Goal: Task Accomplishment & Management: Manage account settings

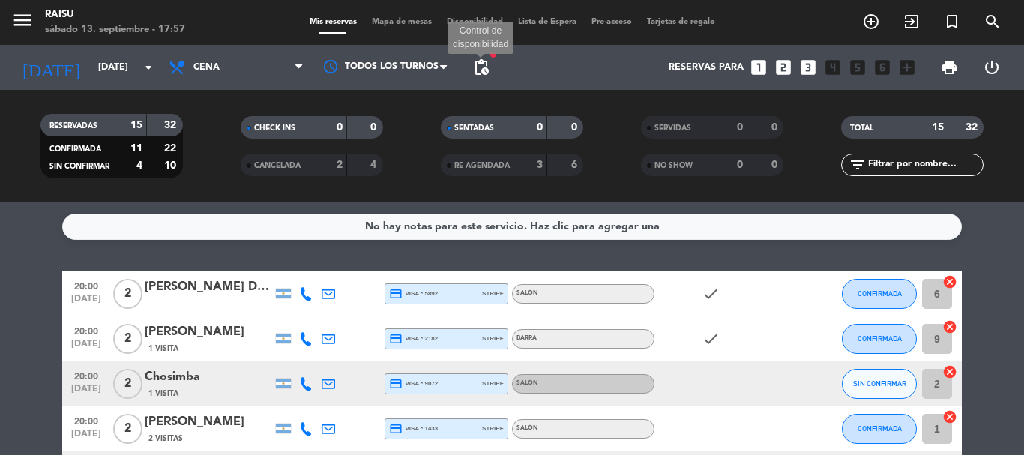
click at [476, 75] on span "pending_actions" at bounding box center [481, 67] width 18 height 18
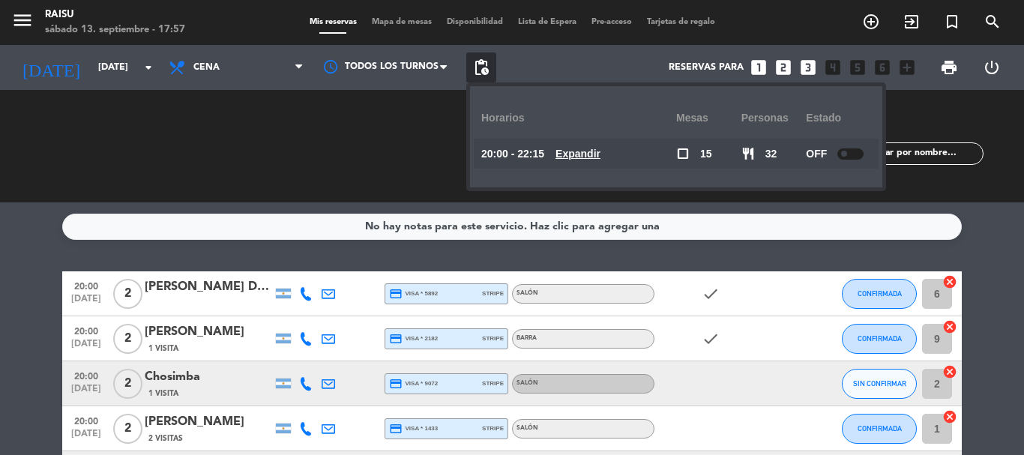
click at [476, 75] on span "pending_actions" at bounding box center [481, 67] width 18 height 18
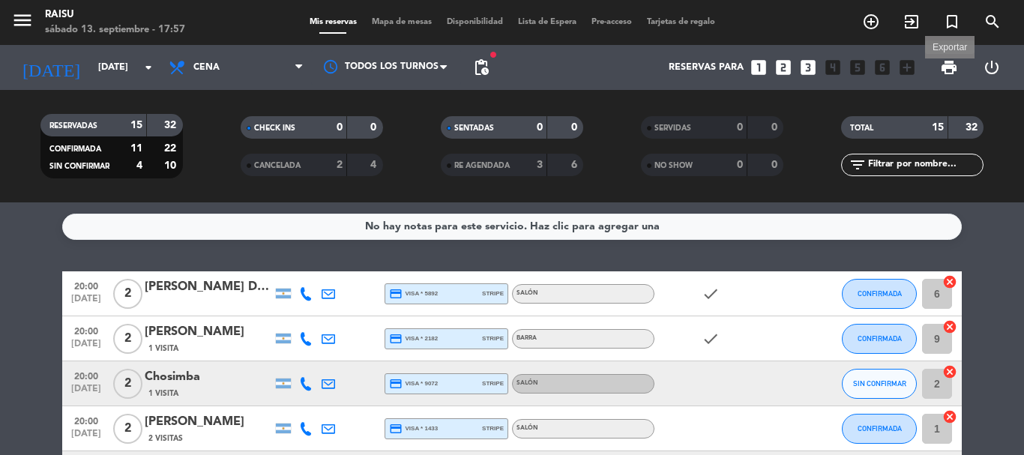
click at [943, 69] on span "print" at bounding box center [949, 67] width 18 height 18
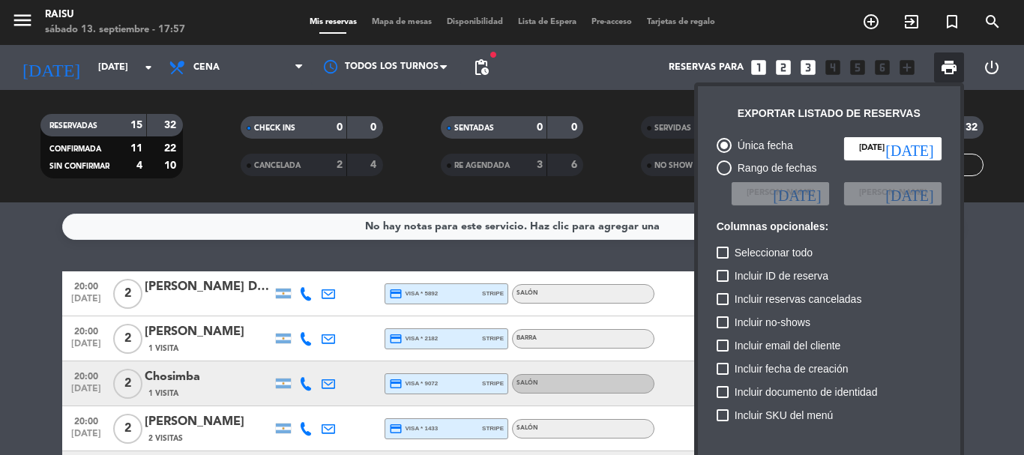
scroll to position [91, 0]
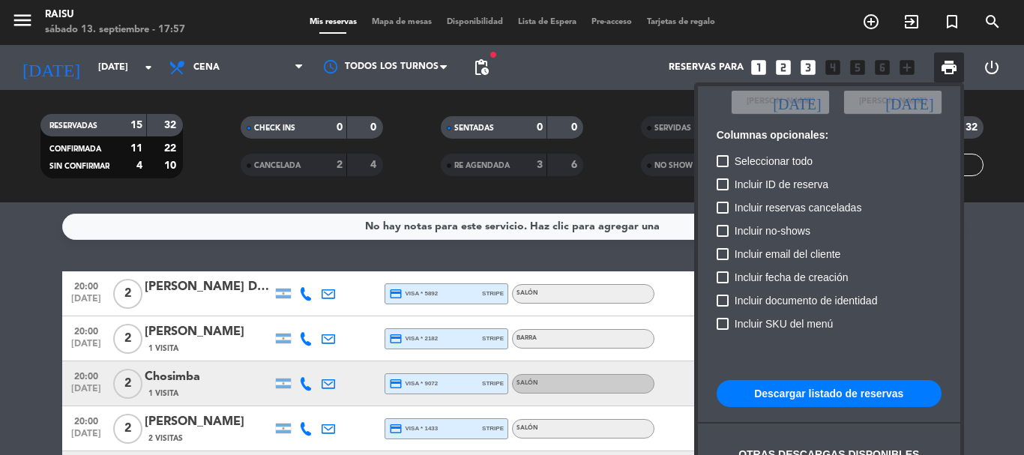
click at [831, 386] on button "Descargar listado de reservas" at bounding box center [828, 393] width 225 height 27
click at [39, 311] on div at bounding box center [512, 227] width 1024 height 455
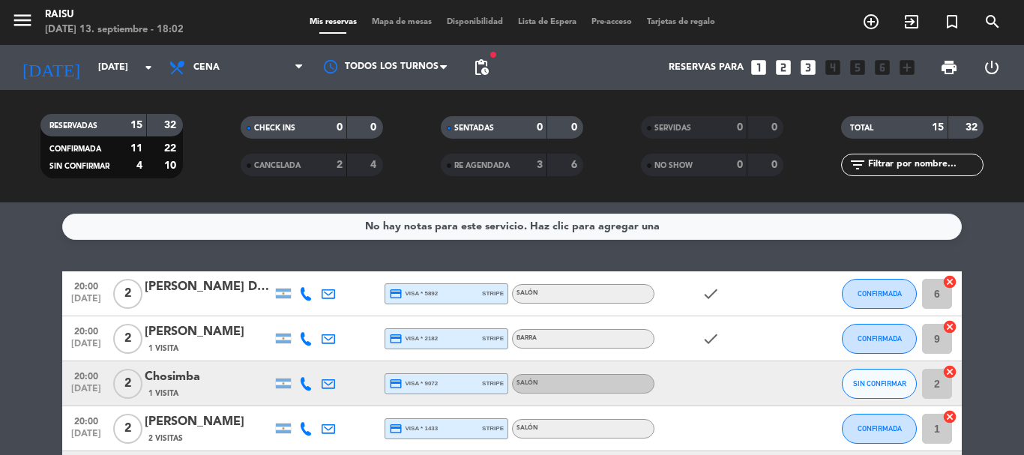
click at [306, 289] on icon at bounding box center [305, 293] width 13 height 13
click at [313, 271] on span "content_paste" at bounding box center [318, 268] width 11 height 11
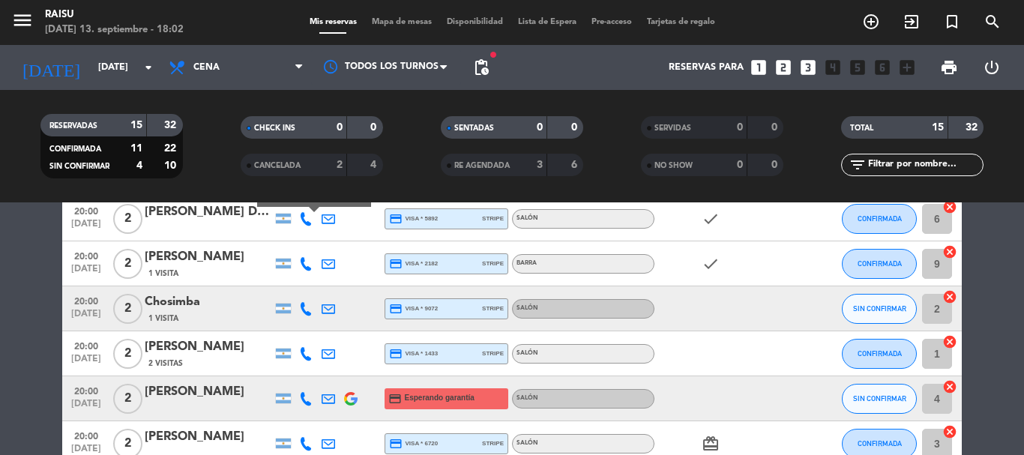
click at [306, 264] on icon at bounding box center [305, 263] width 13 height 13
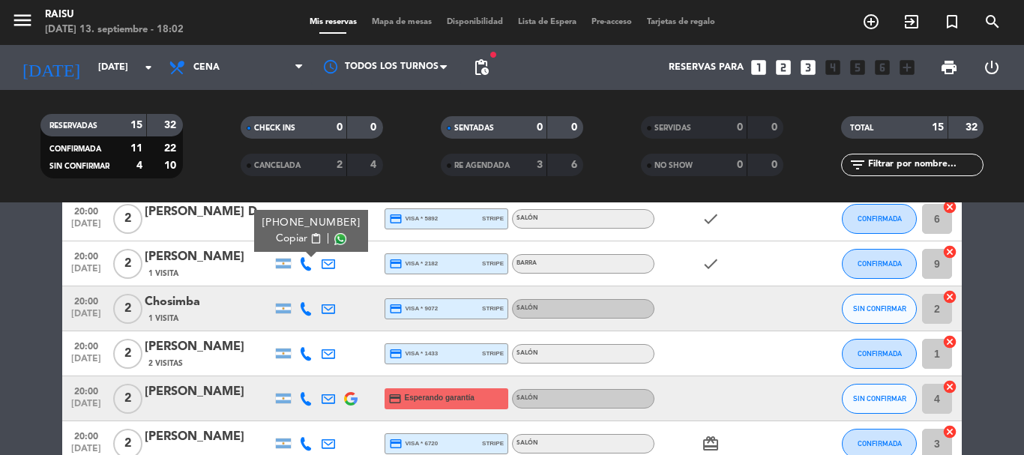
click at [303, 238] on button "Copiar content_paste" at bounding box center [299, 239] width 46 height 16
click at [306, 307] on icon at bounding box center [305, 308] width 13 height 13
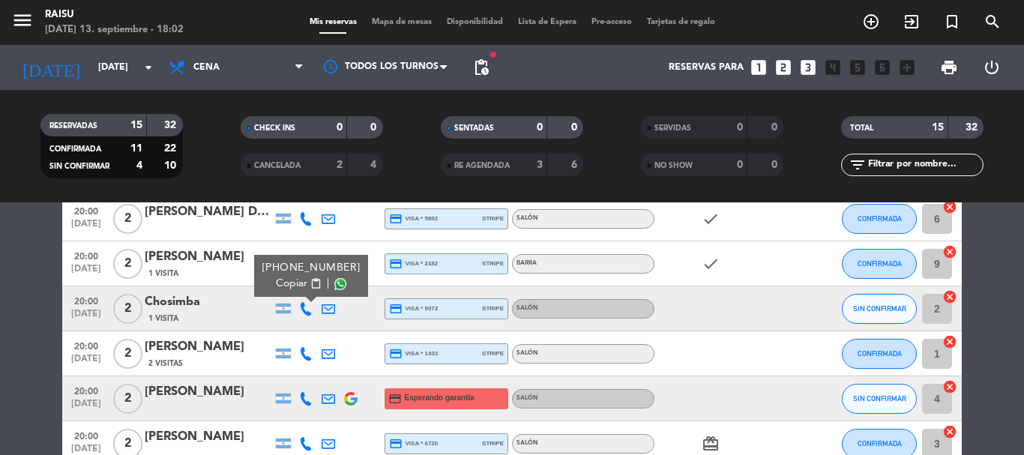
click at [298, 283] on span "Copiar" at bounding box center [291, 284] width 31 height 16
click at [292, 277] on span "Copiar" at bounding box center [291, 284] width 31 height 16
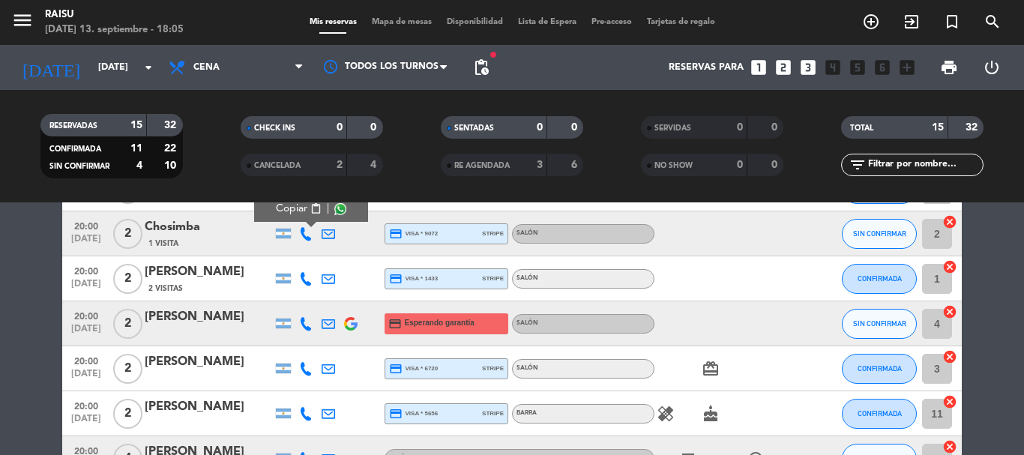
click at [304, 276] on icon at bounding box center [305, 278] width 13 height 13
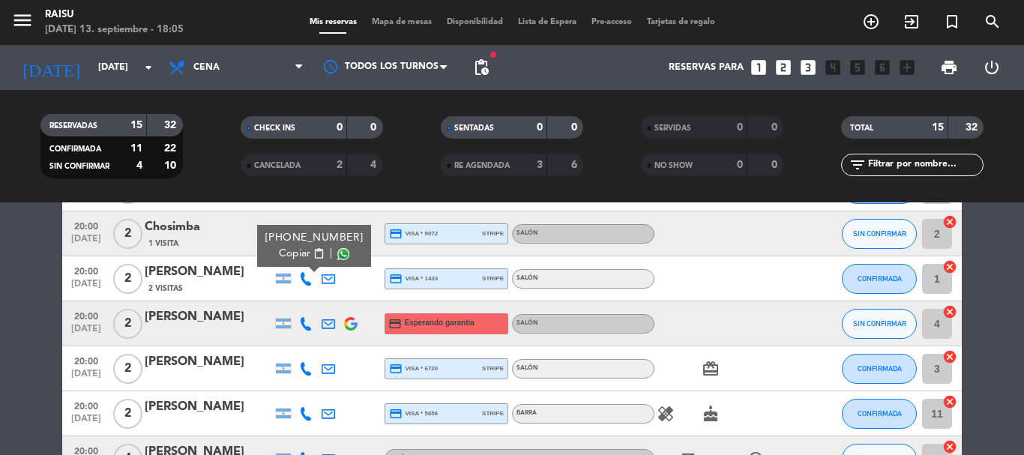
click at [286, 251] on span "Copiar" at bounding box center [294, 254] width 31 height 16
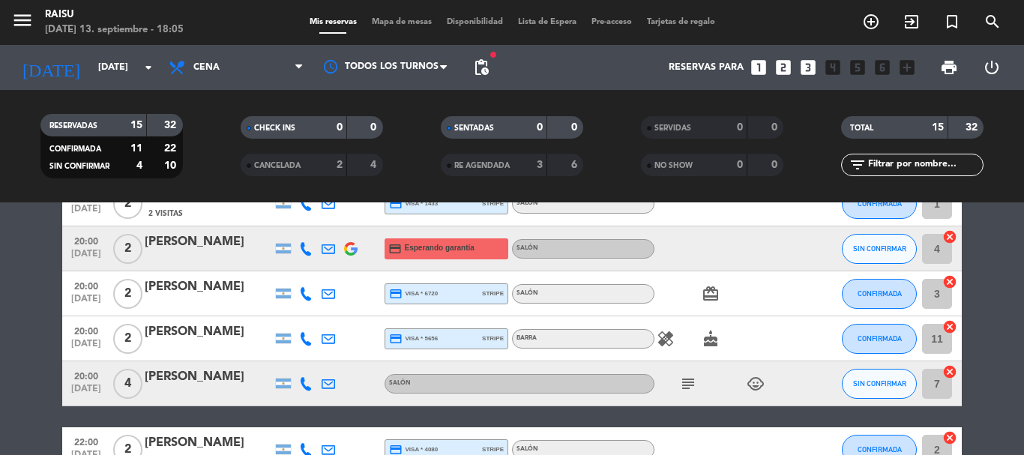
click at [303, 247] on icon at bounding box center [305, 248] width 13 height 13
click at [300, 229] on span "Copiar" at bounding box center [288, 224] width 31 height 16
click at [303, 296] on icon at bounding box center [305, 293] width 13 height 13
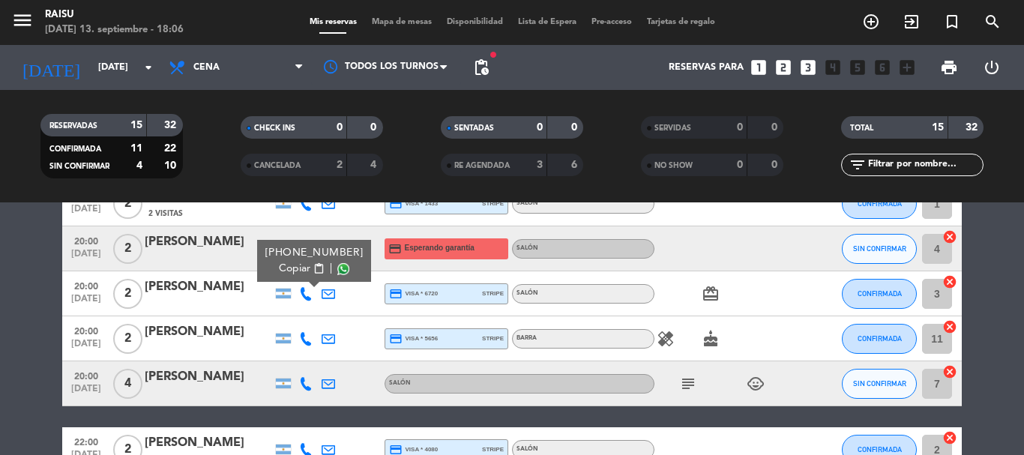
click at [301, 269] on span "Copiar" at bounding box center [294, 269] width 31 height 16
click at [309, 332] on icon at bounding box center [305, 338] width 13 height 13
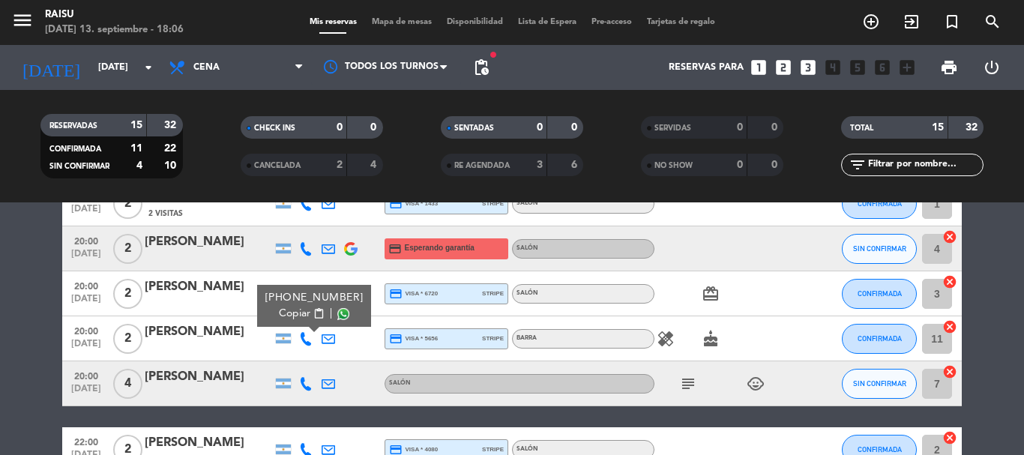
click at [300, 314] on span "Copiar" at bounding box center [294, 314] width 31 height 16
click at [303, 383] on icon at bounding box center [305, 383] width 13 height 13
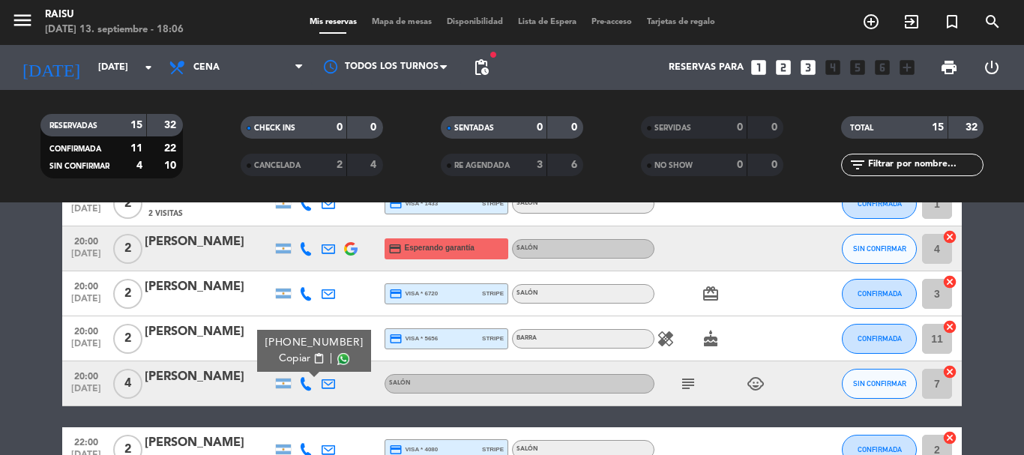
click at [298, 360] on span "Copiar" at bounding box center [294, 359] width 31 height 16
click at [663, 339] on icon "healing" at bounding box center [665, 339] width 18 height 18
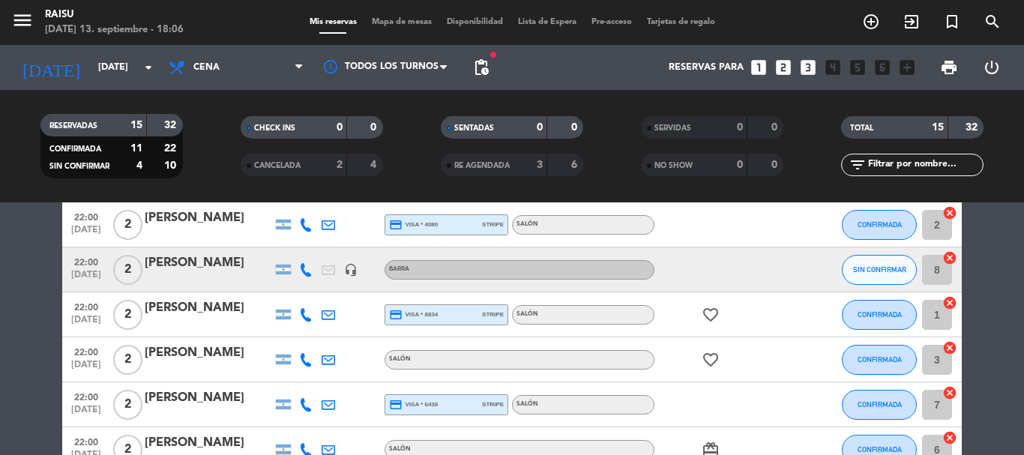
scroll to position [375, 0]
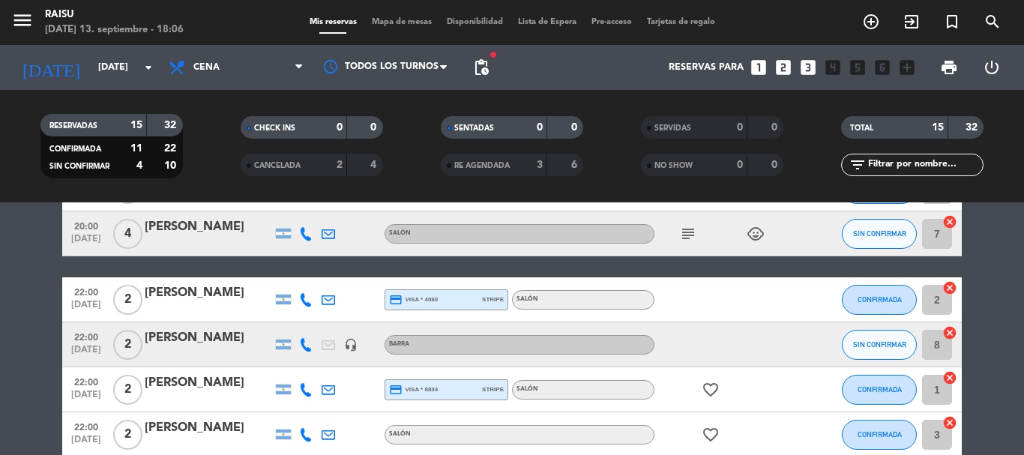
click at [303, 297] on icon at bounding box center [305, 299] width 13 height 13
click at [295, 270] on span "Copiar" at bounding box center [294, 275] width 31 height 16
click at [302, 346] on icon at bounding box center [305, 344] width 13 height 13
click at [313, 318] on span "content_paste" at bounding box center [318, 319] width 11 height 11
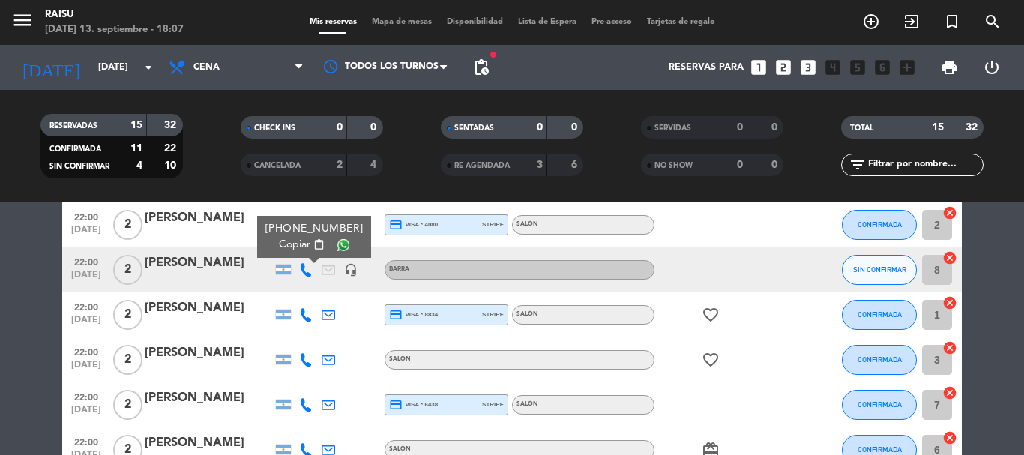
click at [303, 317] on icon at bounding box center [305, 314] width 13 height 13
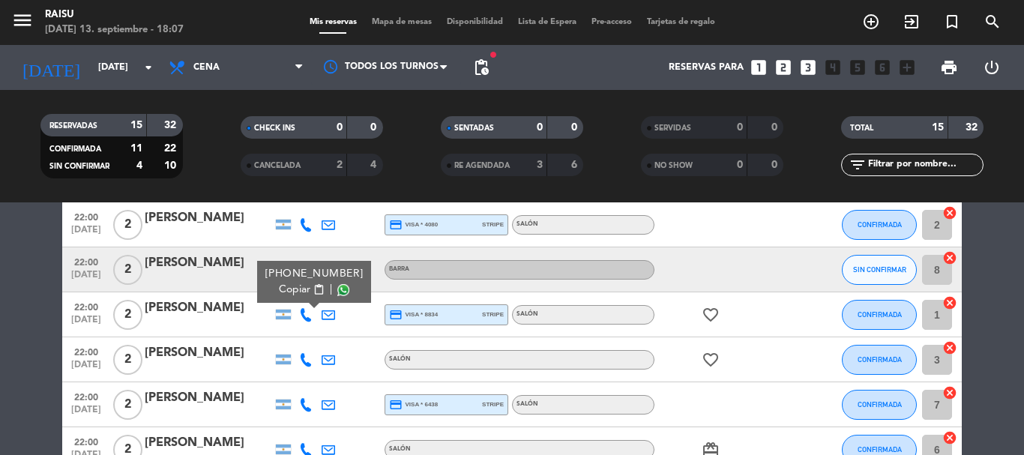
click at [301, 292] on span "Copiar" at bounding box center [294, 290] width 31 height 16
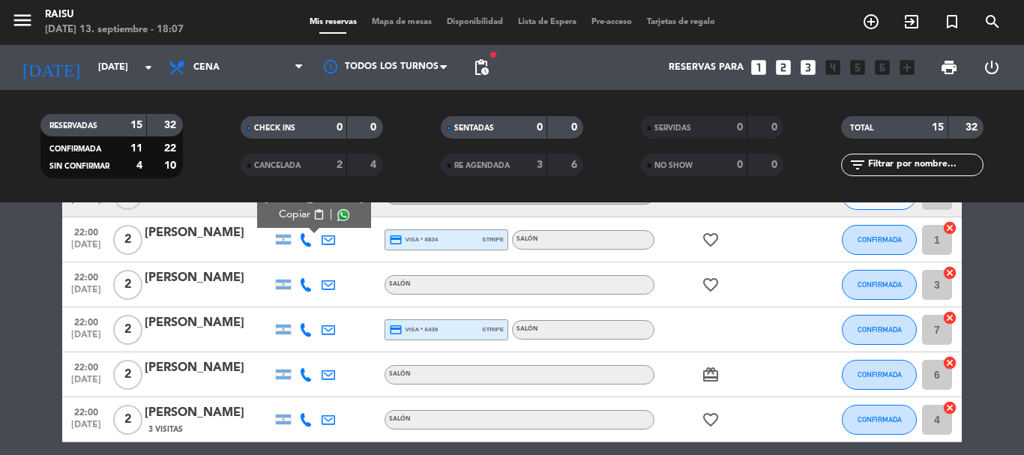
click at [306, 285] on icon at bounding box center [305, 284] width 13 height 13
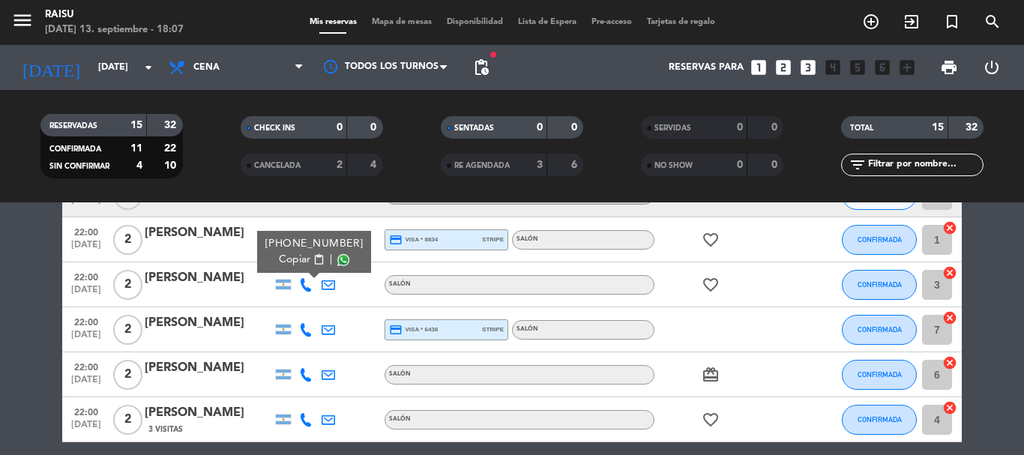
click at [302, 256] on span "Copiar" at bounding box center [294, 260] width 31 height 16
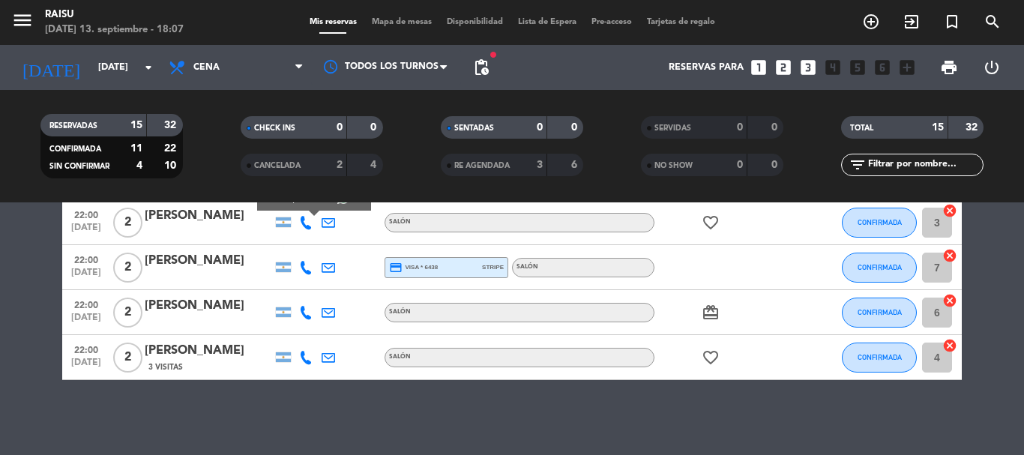
click at [303, 266] on icon at bounding box center [305, 267] width 13 height 13
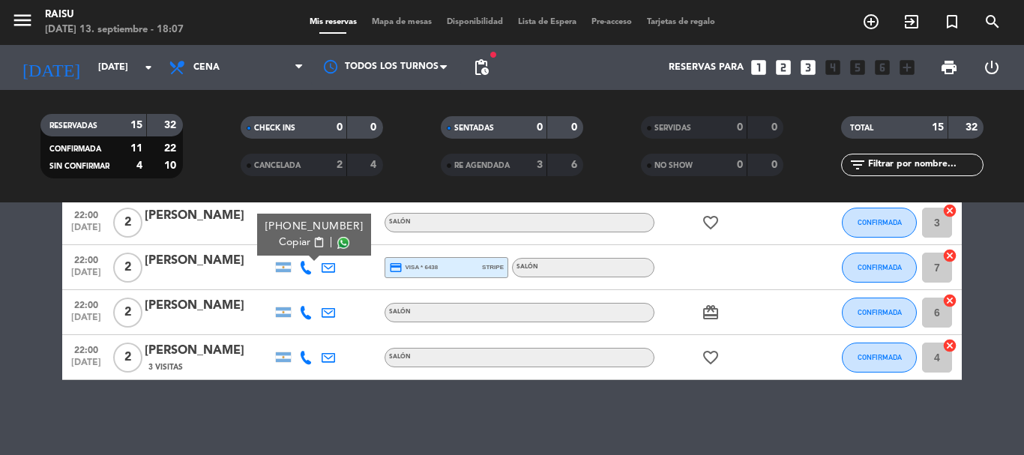
click at [291, 232] on div "[PHONE_NUMBER]" at bounding box center [314, 227] width 98 height 16
click at [295, 240] on span "Copiar" at bounding box center [294, 243] width 31 height 16
click at [303, 316] on icon at bounding box center [305, 312] width 13 height 13
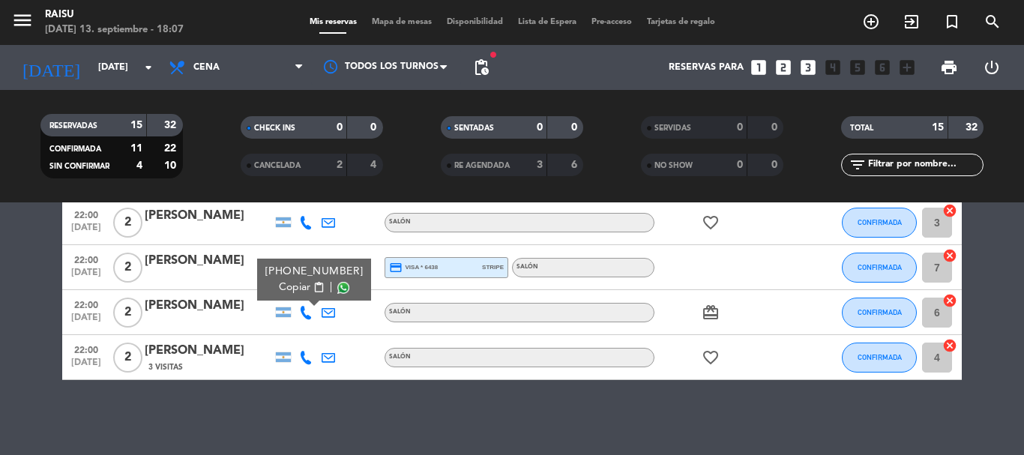
click at [313, 291] on span "content_paste" at bounding box center [318, 287] width 11 height 11
click at [302, 358] on icon at bounding box center [305, 357] width 13 height 13
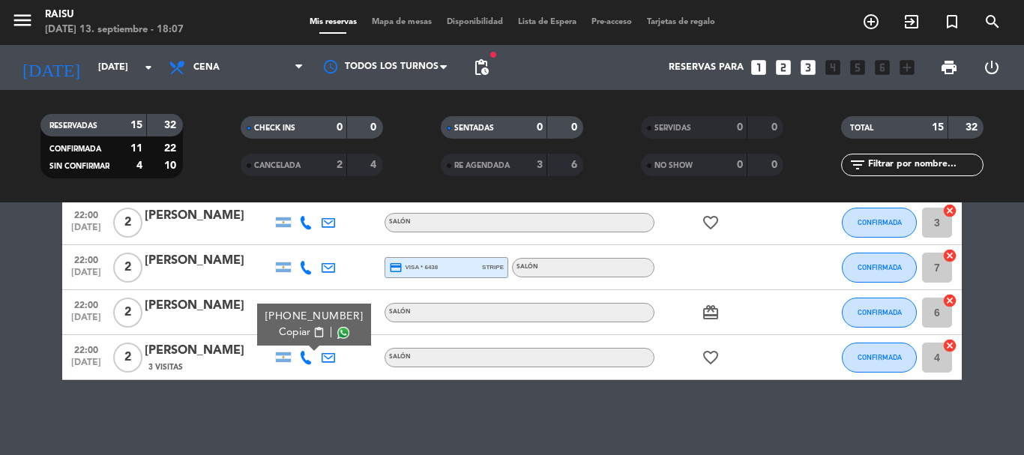
click at [300, 336] on span "Copiar" at bounding box center [294, 332] width 31 height 16
click at [118, 72] on input "[DATE]" at bounding box center [154, 67] width 127 height 25
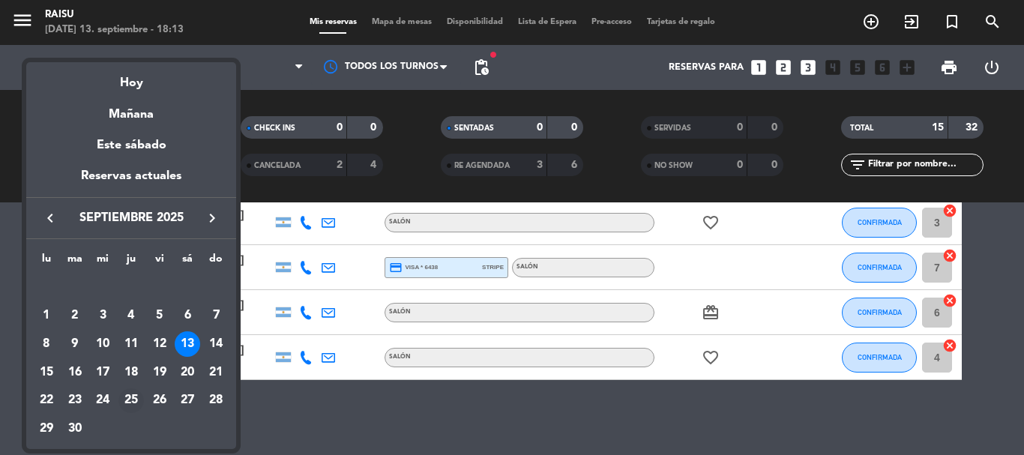
click at [125, 396] on div "25" at bounding box center [130, 400] width 25 height 25
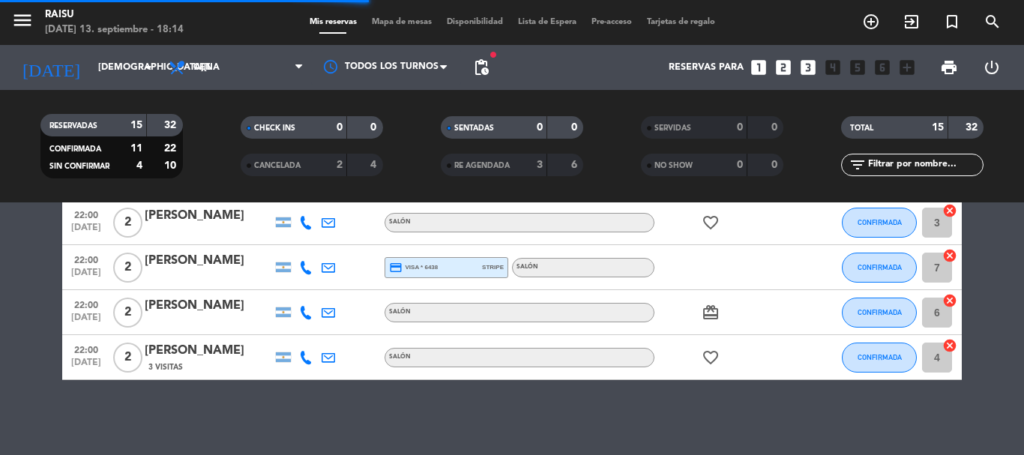
scroll to position [92, 0]
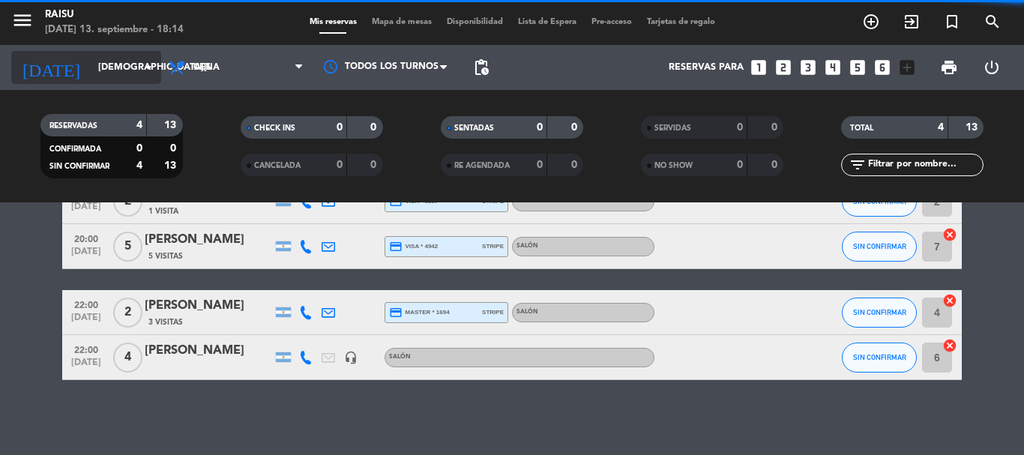
click at [131, 64] on input "[DEMOGRAPHIC_DATA][DATE]" at bounding box center [154, 67] width 127 height 25
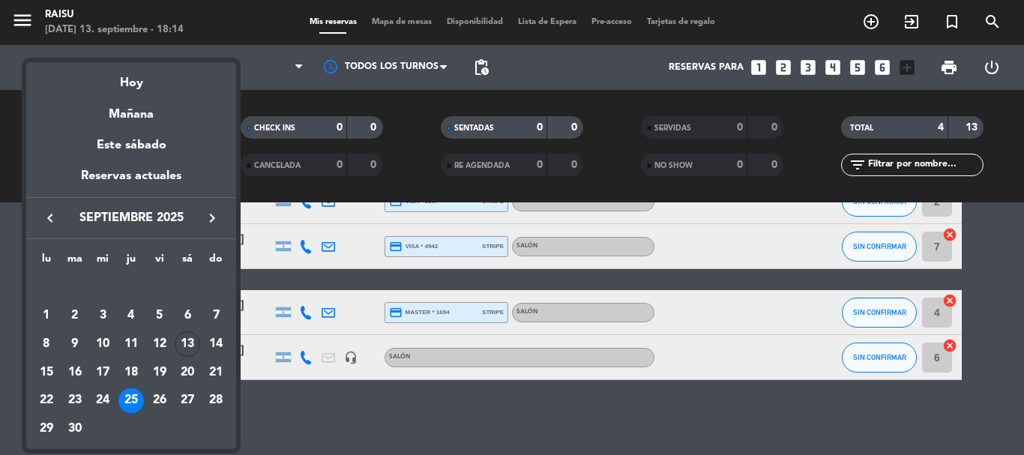
click at [306, 430] on div at bounding box center [512, 227] width 1024 height 455
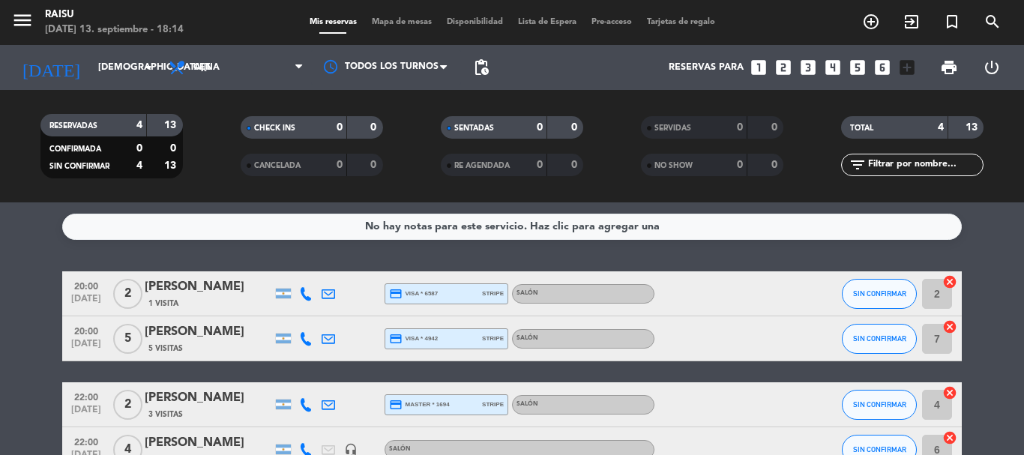
scroll to position [75, 0]
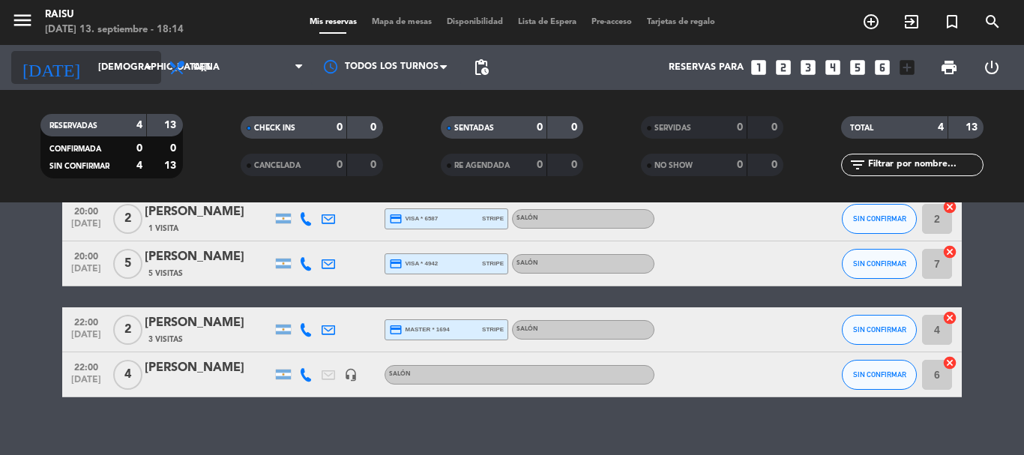
click at [122, 61] on input "[DEMOGRAPHIC_DATA][DATE]" at bounding box center [154, 67] width 127 height 25
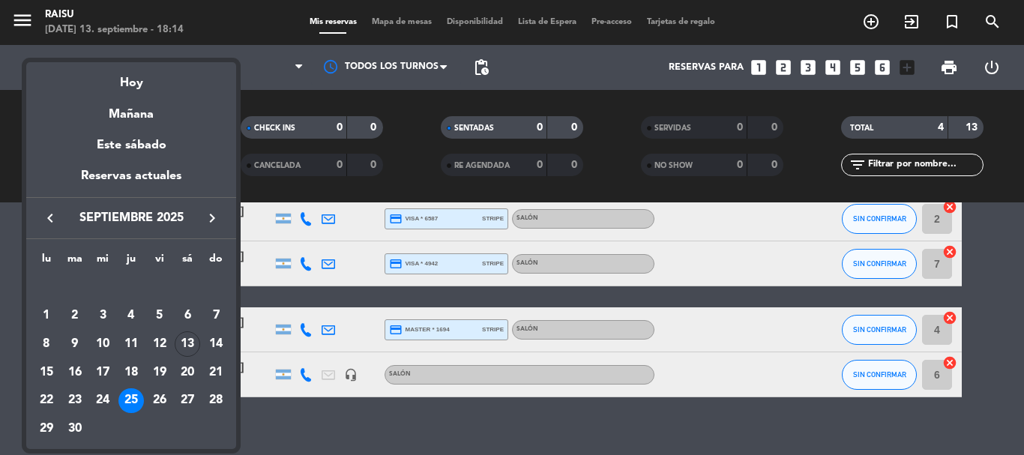
click at [157, 393] on div "26" at bounding box center [159, 400] width 25 height 25
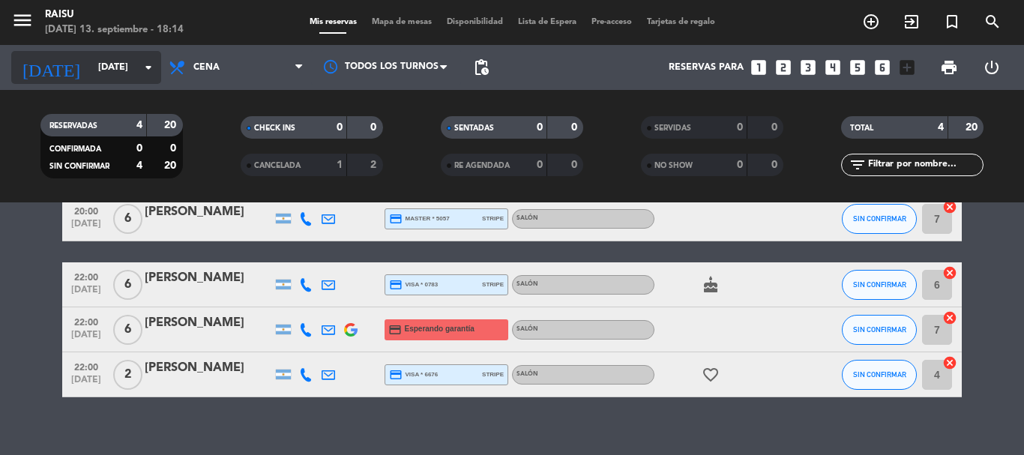
click at [137, 64] on input "[DATE]" at bounding box center [154, 67] width 127 height 25
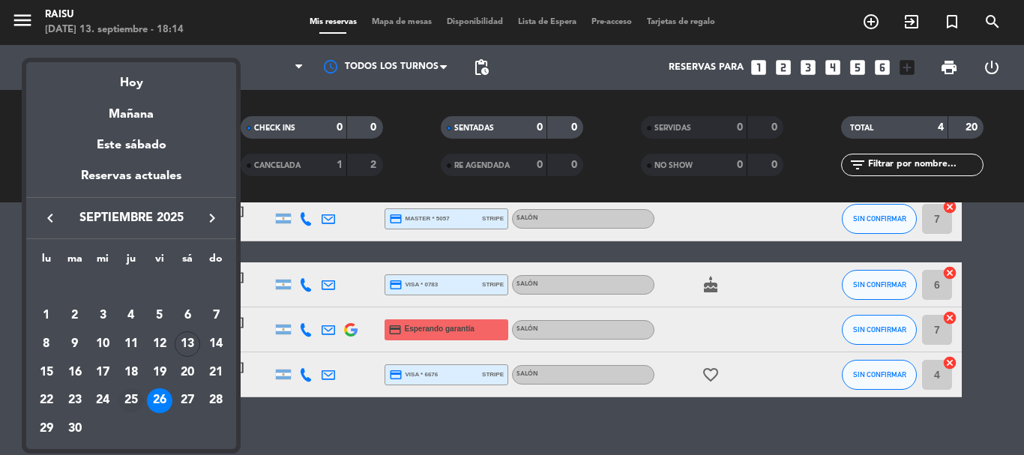
click at [129, 398] on div "25" at bounding box center [130, 400] width 25 height 25
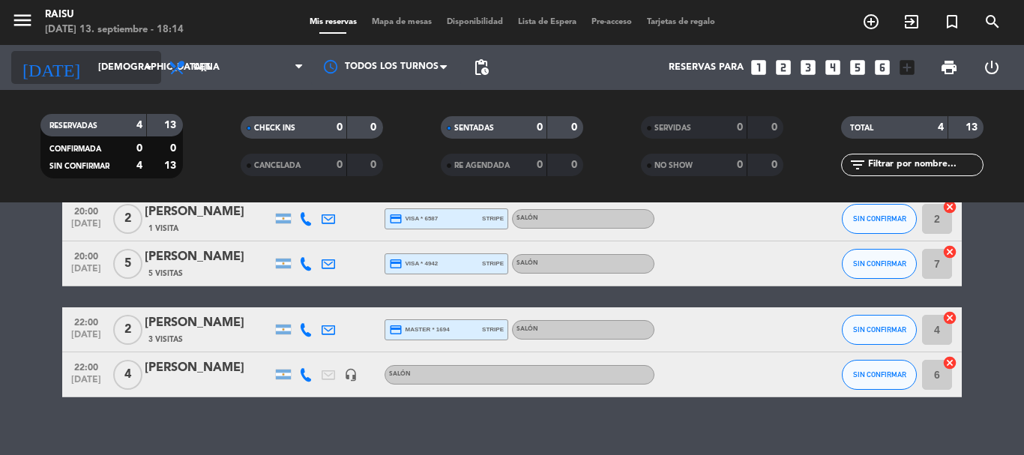
click at [151, 65] on icon "arrow_drop_down" at bounding box center [148, 67] width 18 height 18
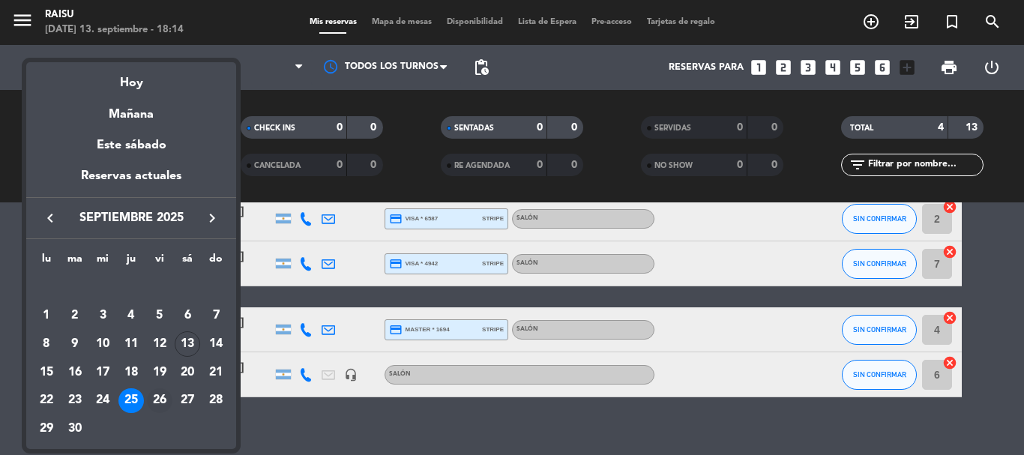
click at [158, 401] on div "26" at bounding box center [159, 400] width 25 height 25
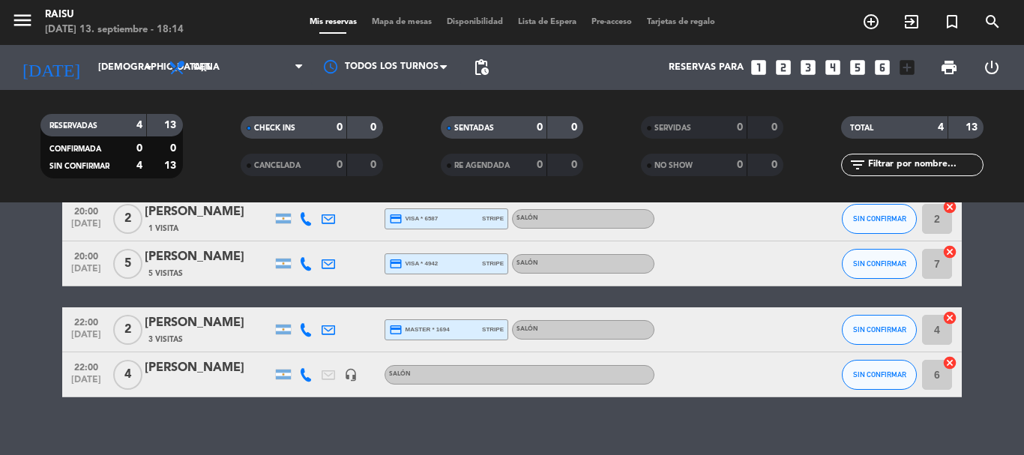
type input "[DATE]"
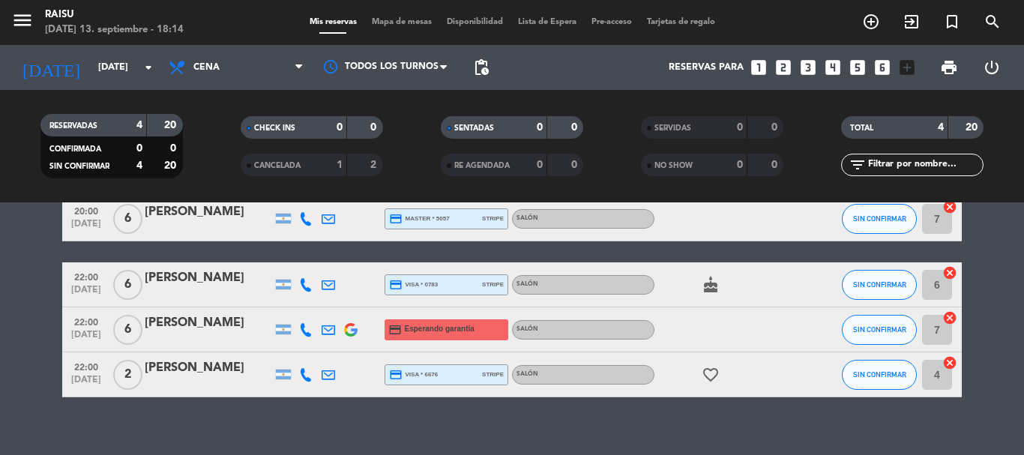
scroll to position [0, 0]
